Goal: Information Seeking & Learning: Check status

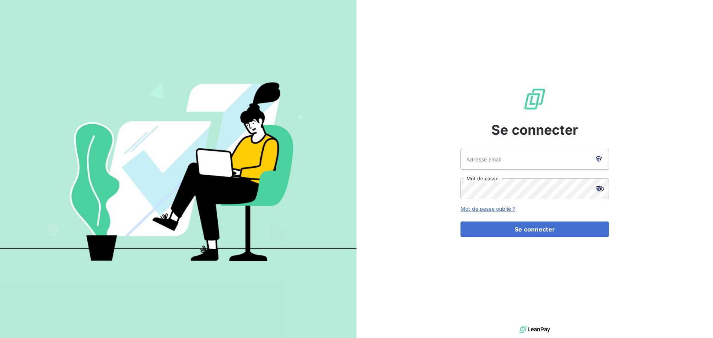
click at [601, 157] on div at bounding box center [598, 159] width 21 height 21
type input "[EMAIL_ADDRESS][DOMAIN_NAME]"
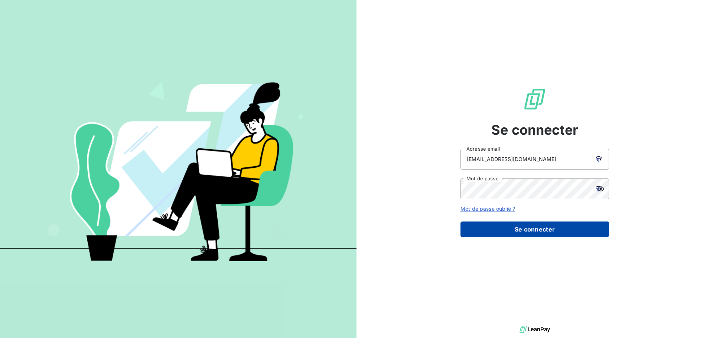
click at [538, 233] on button "Se connecter" at bounding box center [534, 230] width 148 height 16
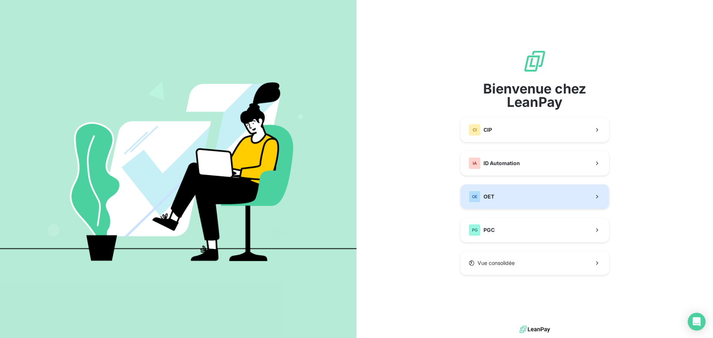
click at [486, 197] on span "OET" at bounding box center [488, 196] width 11 height 7
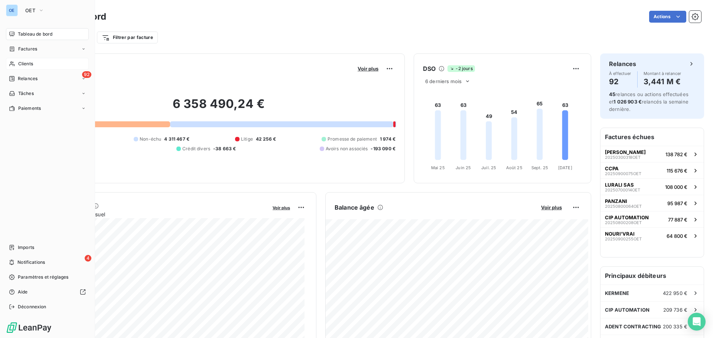
click at [33, 65] on div "Clients" at bounding box center [47, 64] width 83 height 12
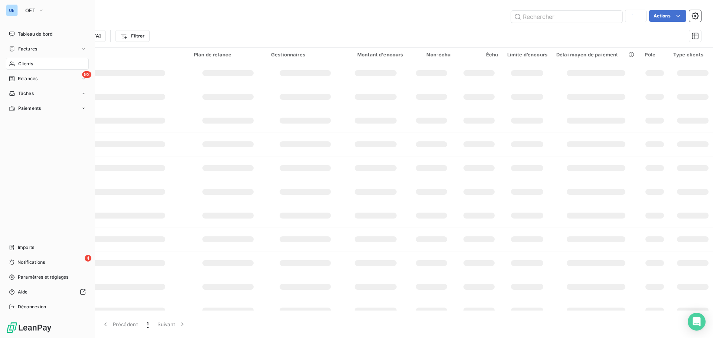
type input "CALF"
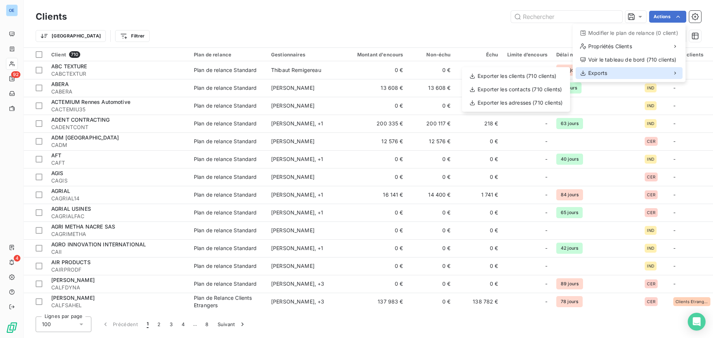
click at [598, 72] on span "Exports" at bounding box center [597, 72] width 19 height 7
click at [502, 75] on div "Exporter les clients (710 clients)" at bounding box center [516, 76] width 102 height 12
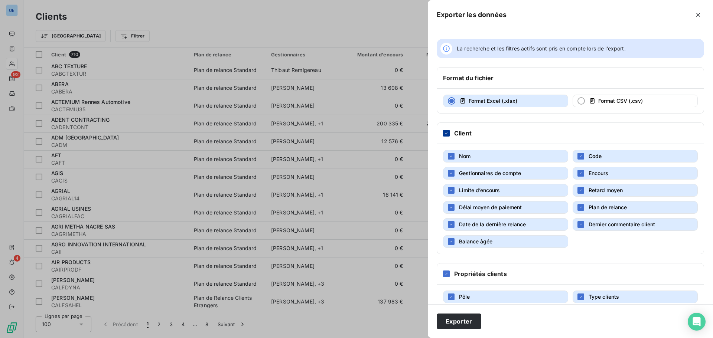
click at [444, 135] on icon at bounding box center [446, 133] width 4 height 4
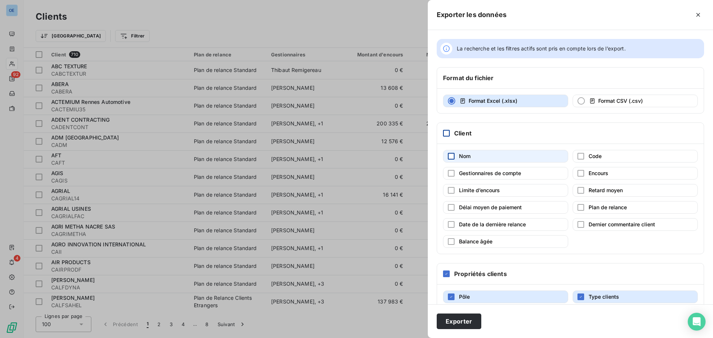
click at [453, 157] on div "button" at bounding box center [451, 156] width 7 height 7
click at [453, 209] on div "button" at bounding box center [451, 207] width 7 height 7
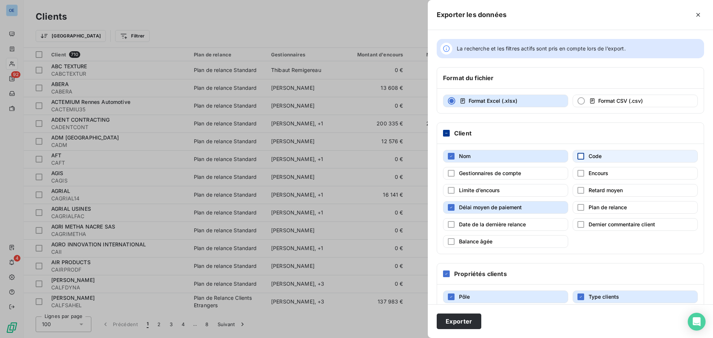
click at [578, 154] on div "button" at bounding box center [580, 156] width 7 height 7
click at [580, 190] on div "button" at bounding box center [580, 190] width 7 height 7
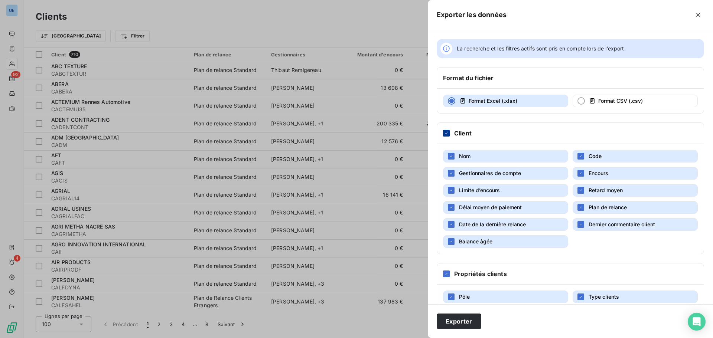
click at [488, 154] on button "Nom" at bounding box center [505, 156] width 125 height 13
click at [446, 133] on icon at bounding box center [446, 133] width 2 height 0
click at [446, 136] on div at bounding box center [446, 133] width 7 height 7
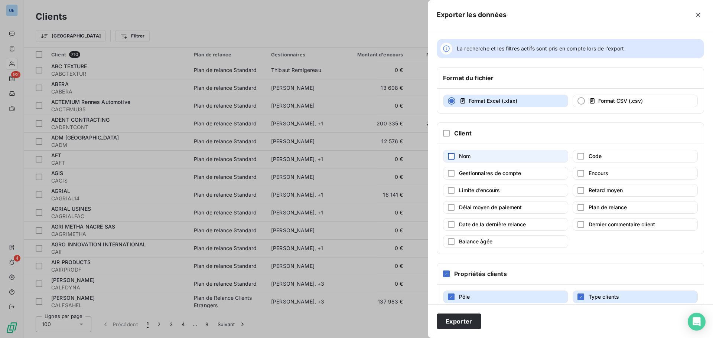
click at [452, 154] on div "button" at bounding box center [451, 156] width 7 height 7
click at [452, 208] on div "button" at bounding box center [451, 207] width 7 height 7
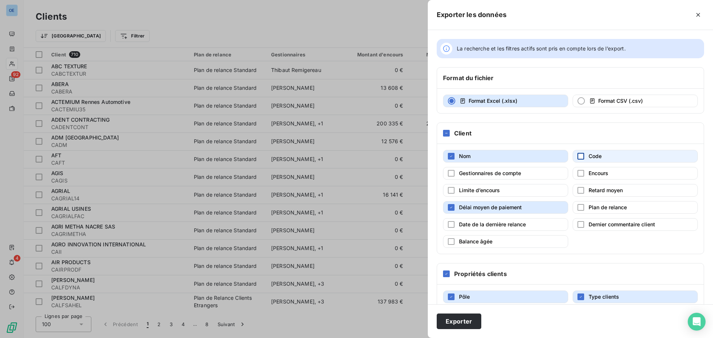
click at [578, 156] on div "button" at bounding box center [580, 156] width 7 height 7
click at [579, 187] on div "button" at bounding box center [580, 190] width 7 height 7
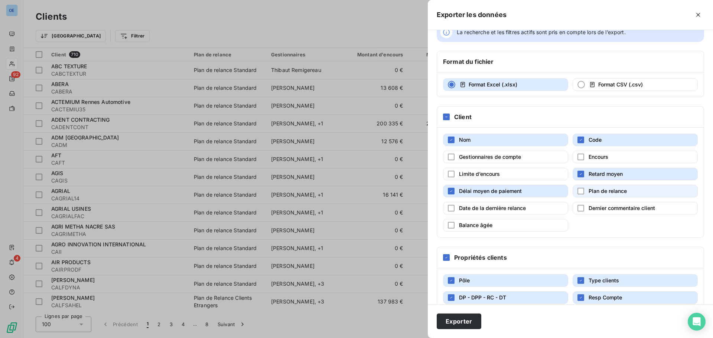
scroll to position [31, 0]
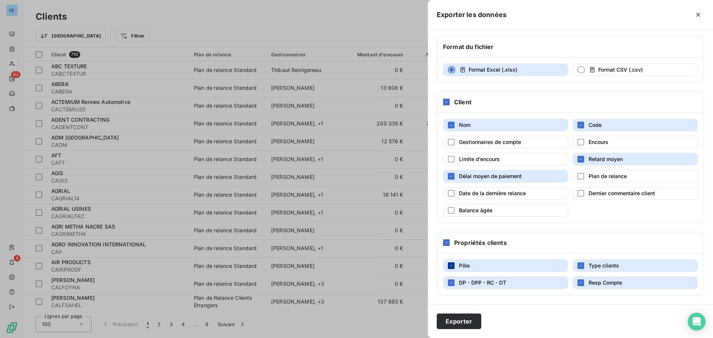
click at [452, 265] on icon "button" at bounding box center [451, 266] width 4 height 4
drag, startPoint x: 451, startPoint y: 280, endPoint x: 479, endPoint y: 282, distance: 27.5
click at [455, 280] on button "DP - DPP - RC - DT" at bounding box center [505, 283] width 125 height 13
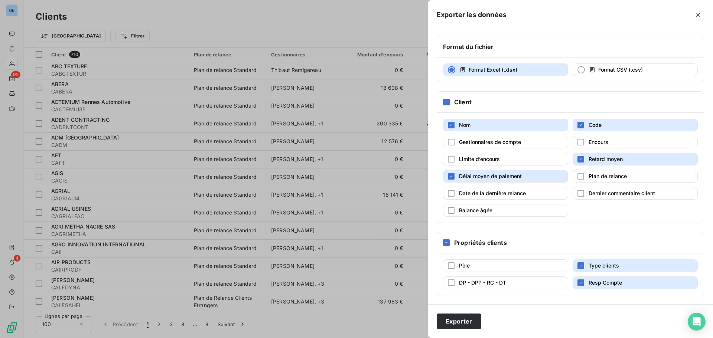
drag, startPoint x: 582, startPoint y: 265, endPoint x: 583, endPoint y: 283, distance: 17.9
click at [583, 269] on button "Type clients" at bounding box center [634, 265] width 125 height 13
drag, startPoint x: 580, startPoint y: 284, endPoint x: 618, endPoint y: 285, distance: 37.5
click at [582, 284] on button "Resp Compte" at bounding box center [634, 283] width 125 height 13
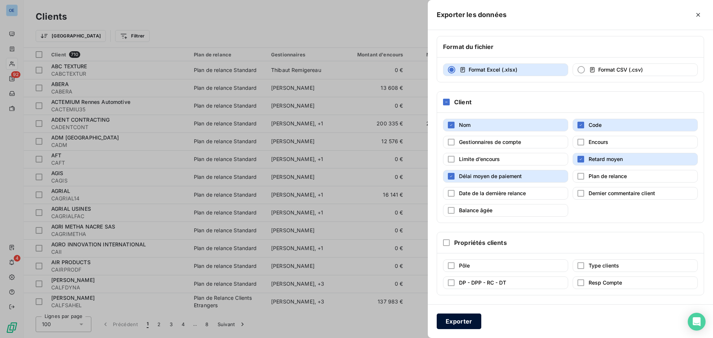
click at [467, 319] on button "Exporter" at bounding box center [458, 322] width 45 height 16
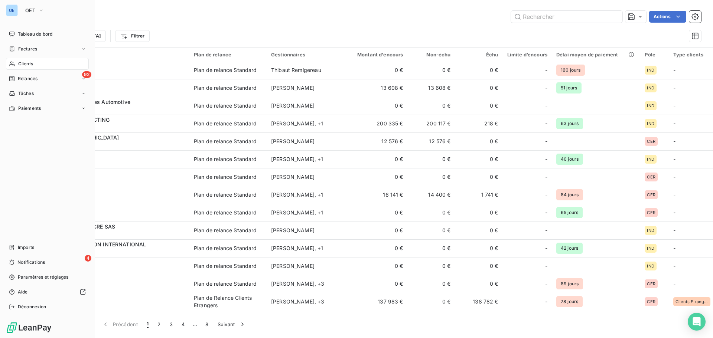
click at [31, 62] on span "Clients" at bounding box center [25, 63] width 15 height 7
click at [37, 34] on span "Tableau de bord" at bounding box center [35, 34] width 35 height 7
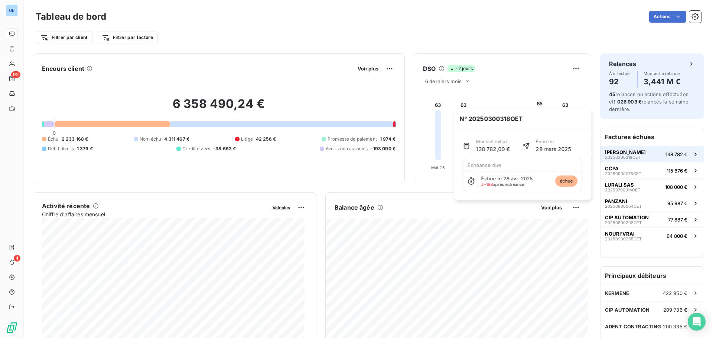
click at [671, 155] on span "138 782 €" at bounding box center [676, 154] width 22 height 6
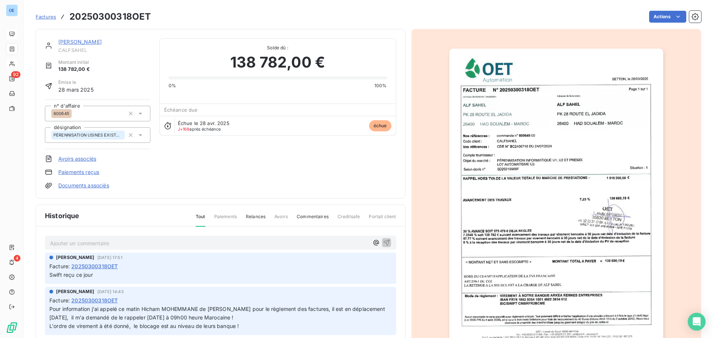
click at [217, 174] on div "[PERSON_NAME] Montant initial 138 782,00 € Émise le [DATE] n° d'affaire 800645 …" at bounding box center [220, 113] width 351 height 151
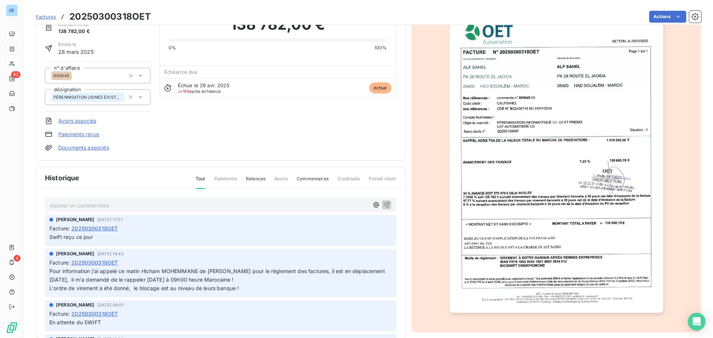
scroll to position [51, 0]
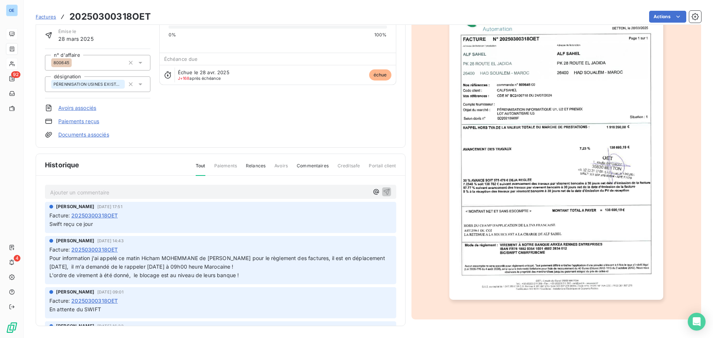
click at [152, 214] on div "Facture : 20250300318OET" at bounding box center [220, 216] width 342 height 8
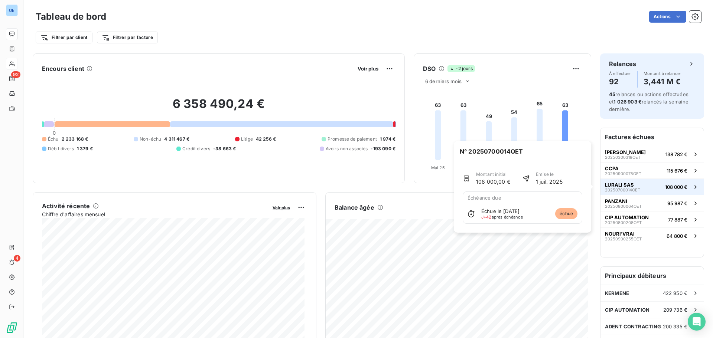
click at [666, 188] on span "108 000 €" at bounding box center [676, 187] width 22 height 6
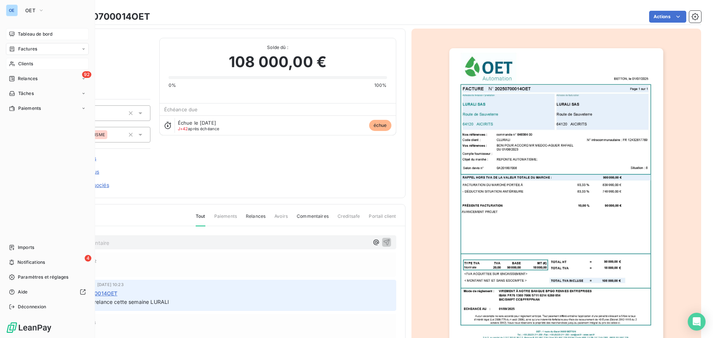
click at [48, 34] on span "Tableau de bord" at bounding box center [35, 34] width 35 height 7
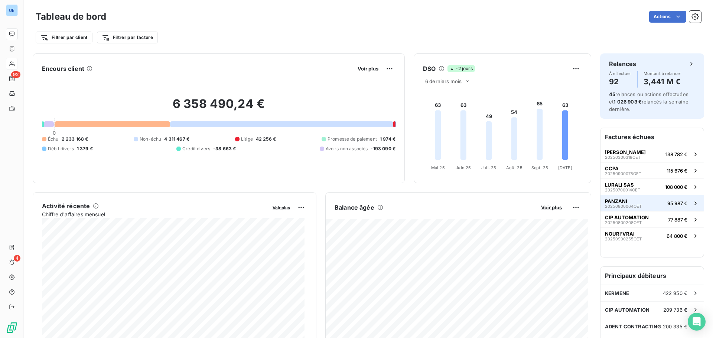
click at [677, 201] on span "95 987 €" at bounding box center [677, 203] width 20 height 6
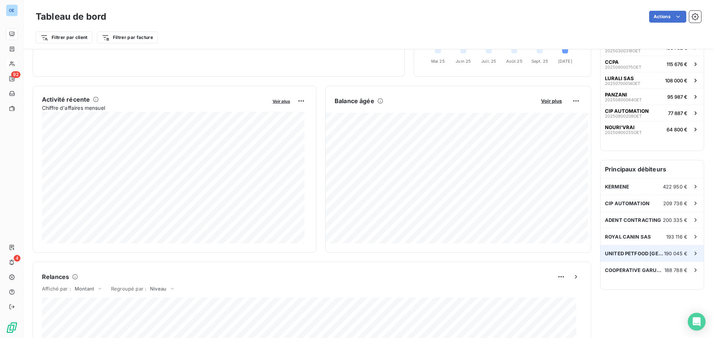
scroll to position [112, 0]
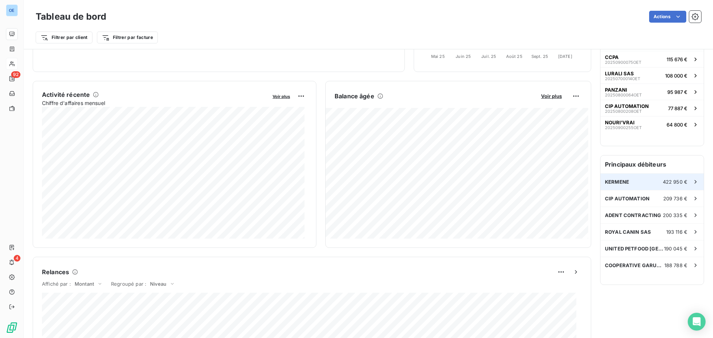
click at [676, 181] on span "422 950 €" at bounding box center [674, 182] width 24 height 6
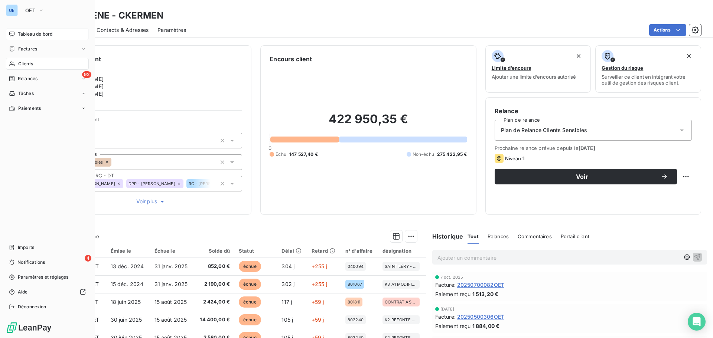
click at [39, 33] on span "Tableau de bord" at bounding box center [35, 34] width 35 height 7
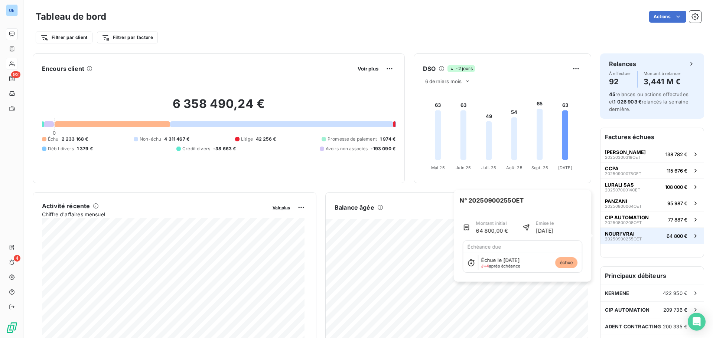
click at [669, 236] on span "64 800 €" at bounding box center [676, 236] width 21 height 6
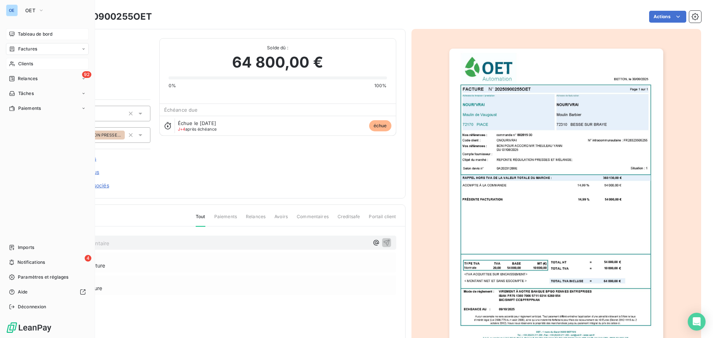
click at [33, 30] on div "Tableau de bord" at bounding box center [47, 34] width 83 height 12
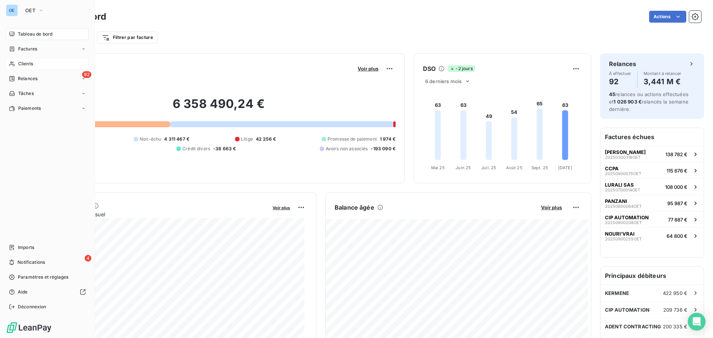
click at [26, 65] on span "Clients" at bounding box center [25, 63] width 15 height 7
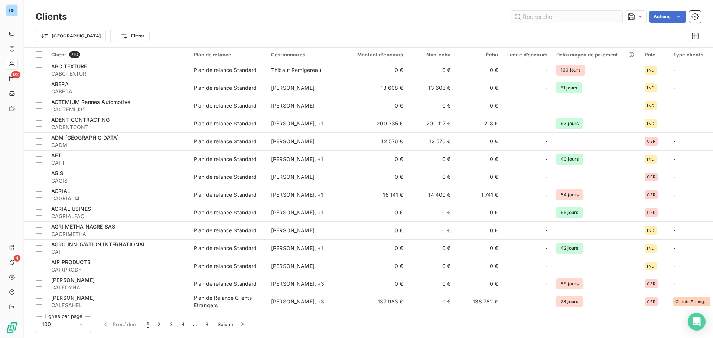
click at [565, 14] on input "text" at bounding box center [566, 17] width 111 height 12
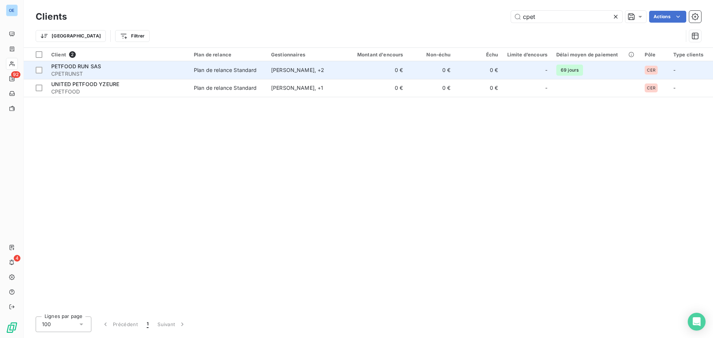
type input "cpet"
click at [104, 68] on div "PETFOOD RUN SAS" at bounding box center [118, 66] width 134 height 7
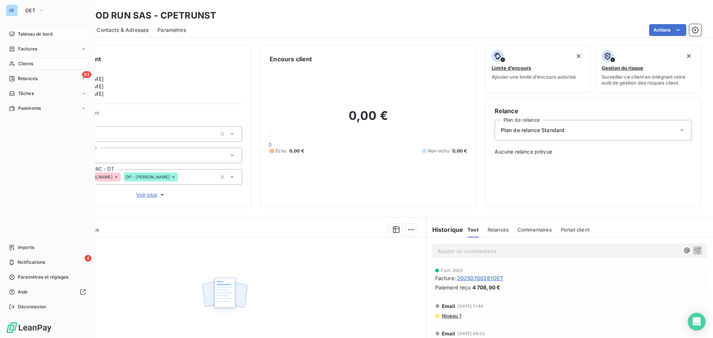
click at [48, 34] on span "Tableau de bord" at bounding box center [35, 34] width 35 height 7
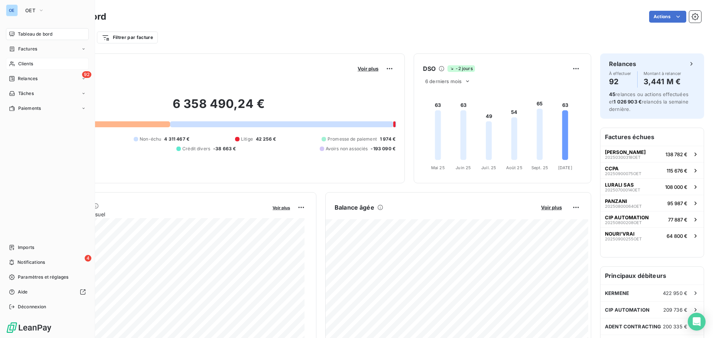
click at [31, 66] on span "Clients" at bounding box center [25, 63] width 15 height 7
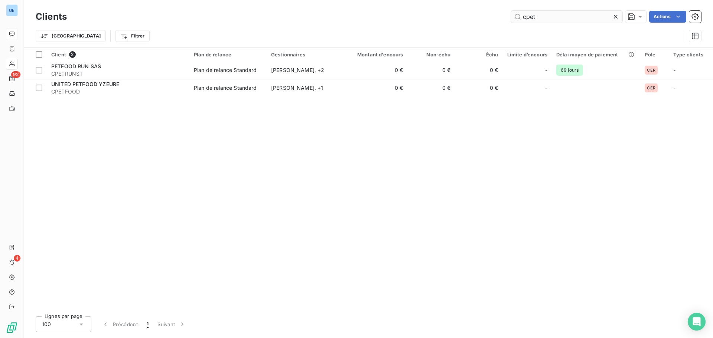
click at [531, 18] on input "cpet" at bounding box center [566, 17] width 111 height 12
drag, startPoint x: 526, startPoint y: 18, endPoint x: 563, endPoint y: 20, distance: 36.4
click at [563, 20] on input "cpet" at bounding box center [566, 17] width 111 height 12
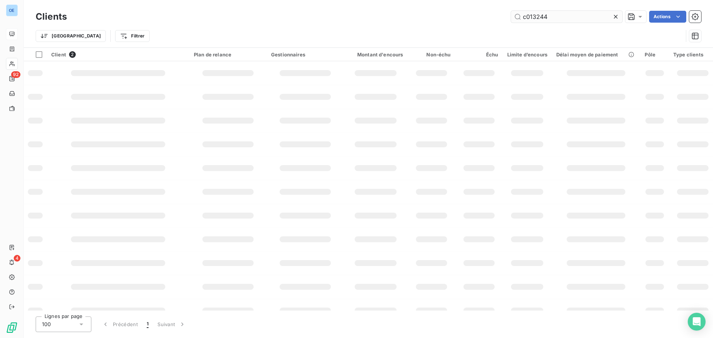
type input "c013244"
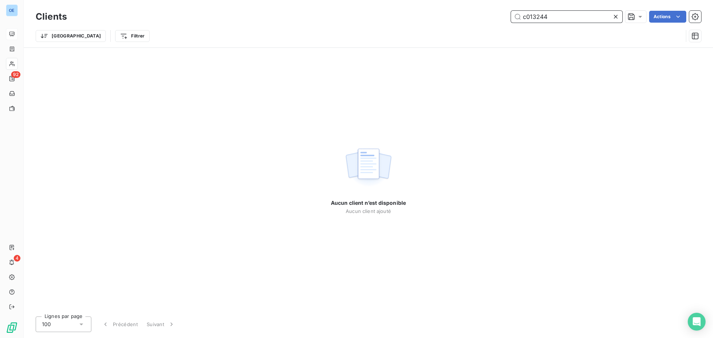
click at [549, 20] on input "c013244" at bounding box center [566, 17] width 111 height 12
drag, startPoint x: 555, startPoint y: 16, endPoint x: 518, endPoint y: 14, distance: 36.8
click at [518, 14] on input "c013244" at bounding box center [566, 17] width 111 height 12
paste input "CUNITEDROF"
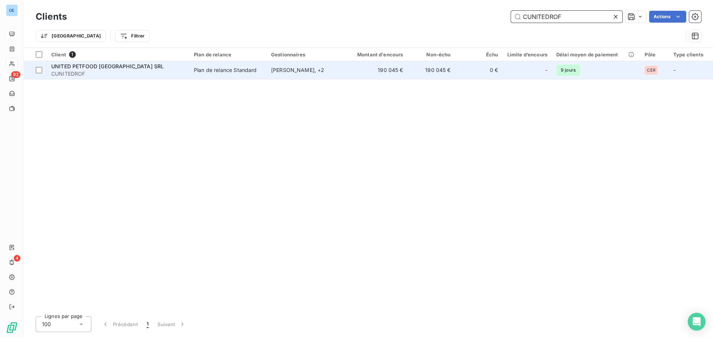
type input "CUNITEDROF"
click at [145, 71] on span "CUNITEDROF" at bounding box center [118, 73] width 134 height 7
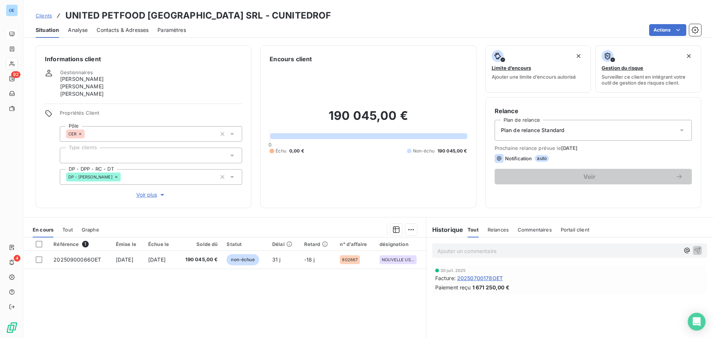
click at [459, 301] on div "Ajouter un commentaire ﻿ [DATE] Facture : 20250700178OET Paiement reçu 1 671 25…" at bounding box center [569, 320] width 287 height 165
click at [411, 8] on div "Clients UNITED PETFOOD [GEOGRAPHIC_DATA] SRL - CUNITEDROF Situation Analyse Con…" at bounding box center [368, 19] width 689 height 38
click at [501, 12] on div "Clients UNITED PETFOOD [GEOGRAPHIC_DATA] SRL - CUNITEDROF" at bounding box center [368, 15] width 689 height 13
